Goal: Find specific page/section: Find specific page/section

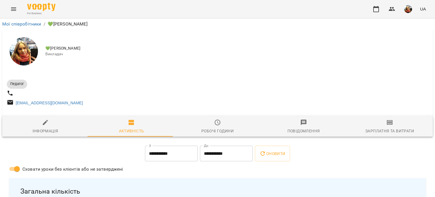
scroll to position [1170, 0]
click at [16, 11] on icon "Menu" at bounding box center [13, 9] width 7 height 7
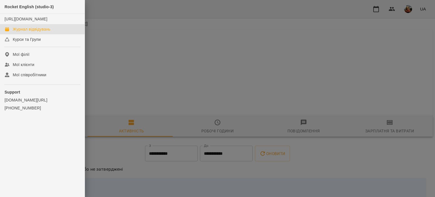
click at [48, 32] on div "Журнал відвідувань" at bounding box center [32, 29] width 38 height 6
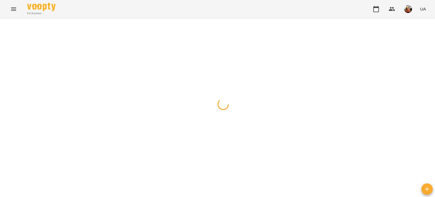
click at [140, 18] on div at bounding box center [217, 18] width 435 height 0
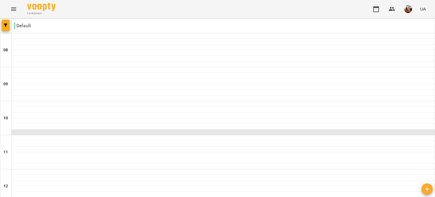
scroll to position [355, 0]
